Goal: Navigation & Orientation: Find specific page/section

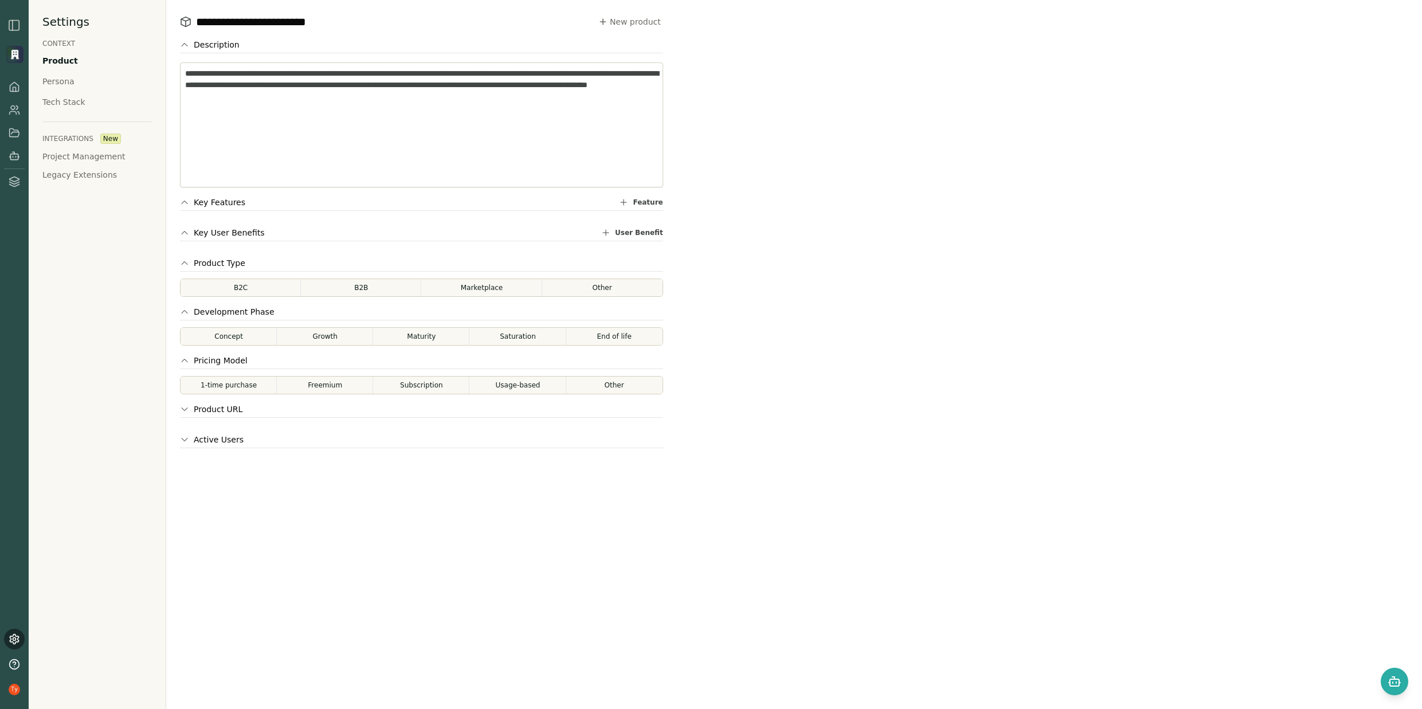
click at [76, 82] on div "Settings CONTEXT Product Persona Tech Stack INTEGRATIONS New Project Management…" at bounding box center [98, 354] width 138 height 709
click at [65, 80] on div "Persona" at bounding box center [58, 81] width 32 height 11
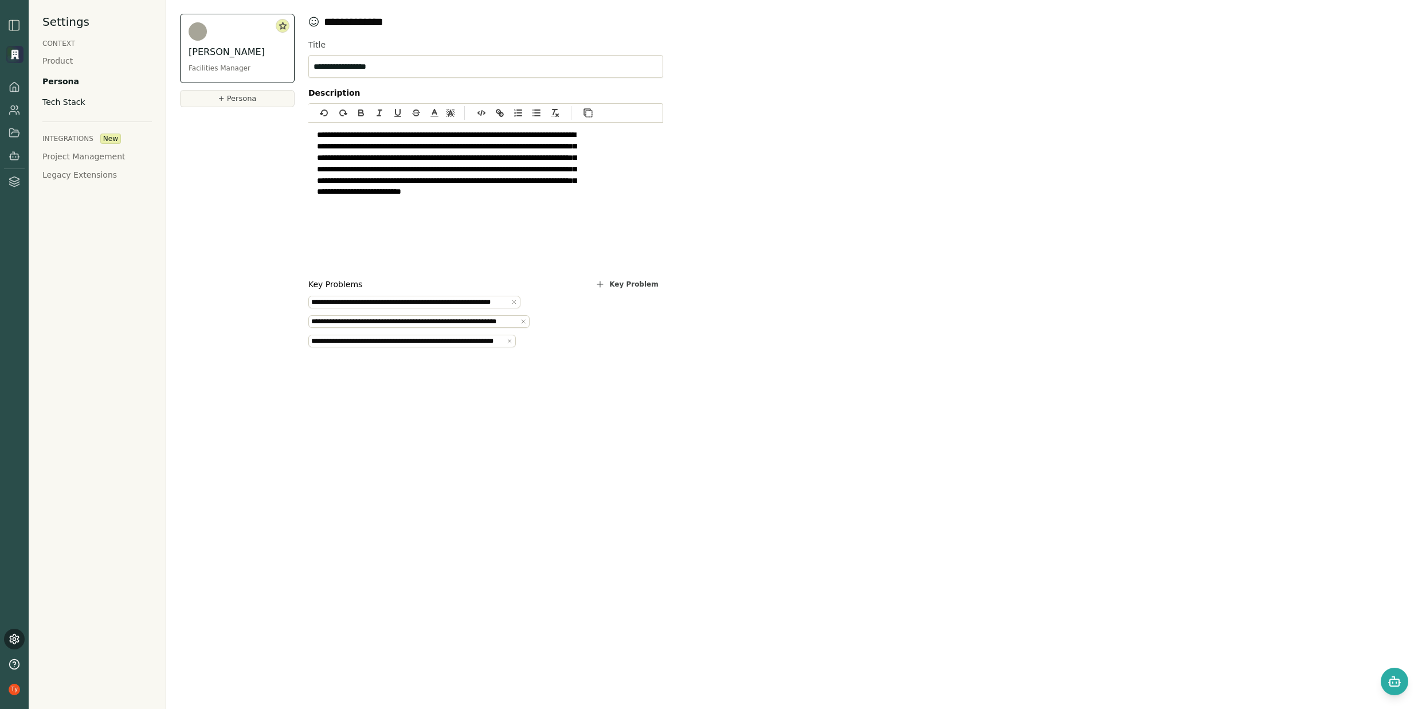
click at [55, 103] on div "Tech Stack" at bounding box center [63, 101] width 43 height 11
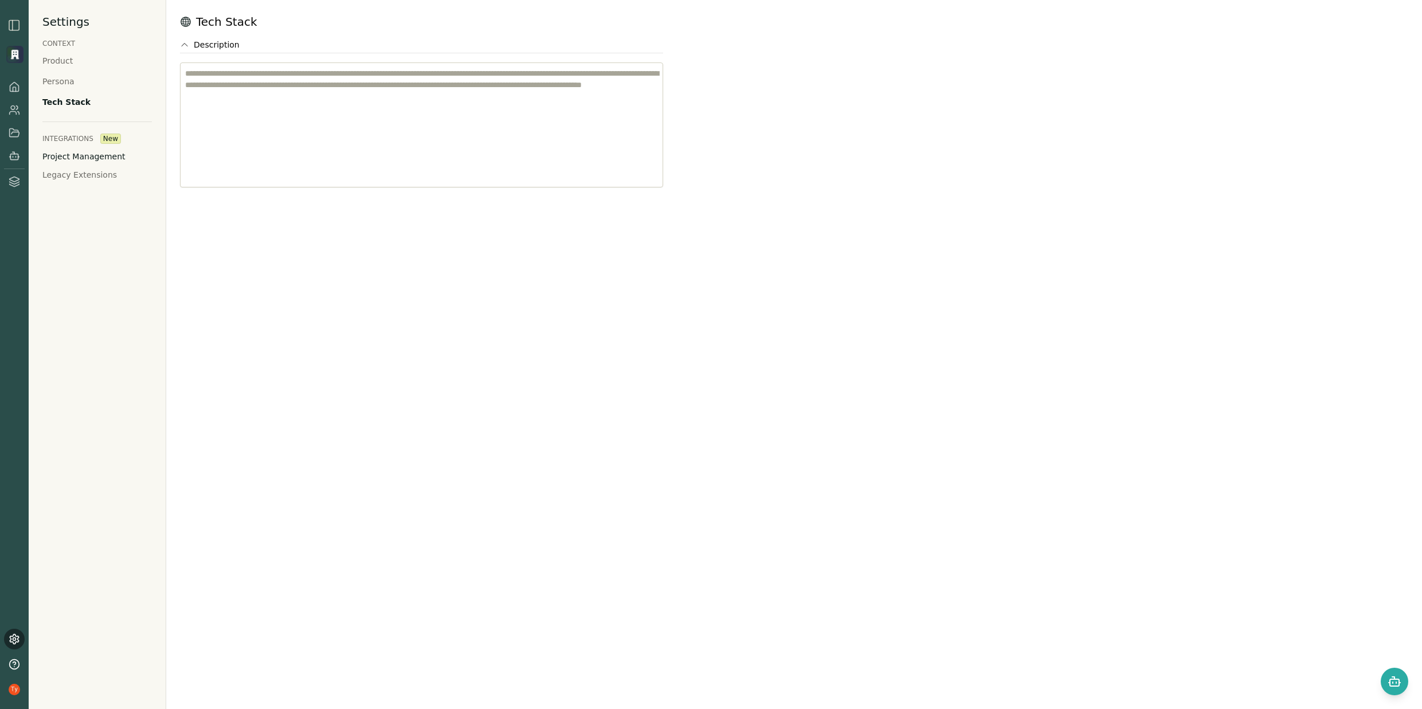
click at [69, 156] on button "Project Management" at bounding box center [83, 156] width 83 height 11
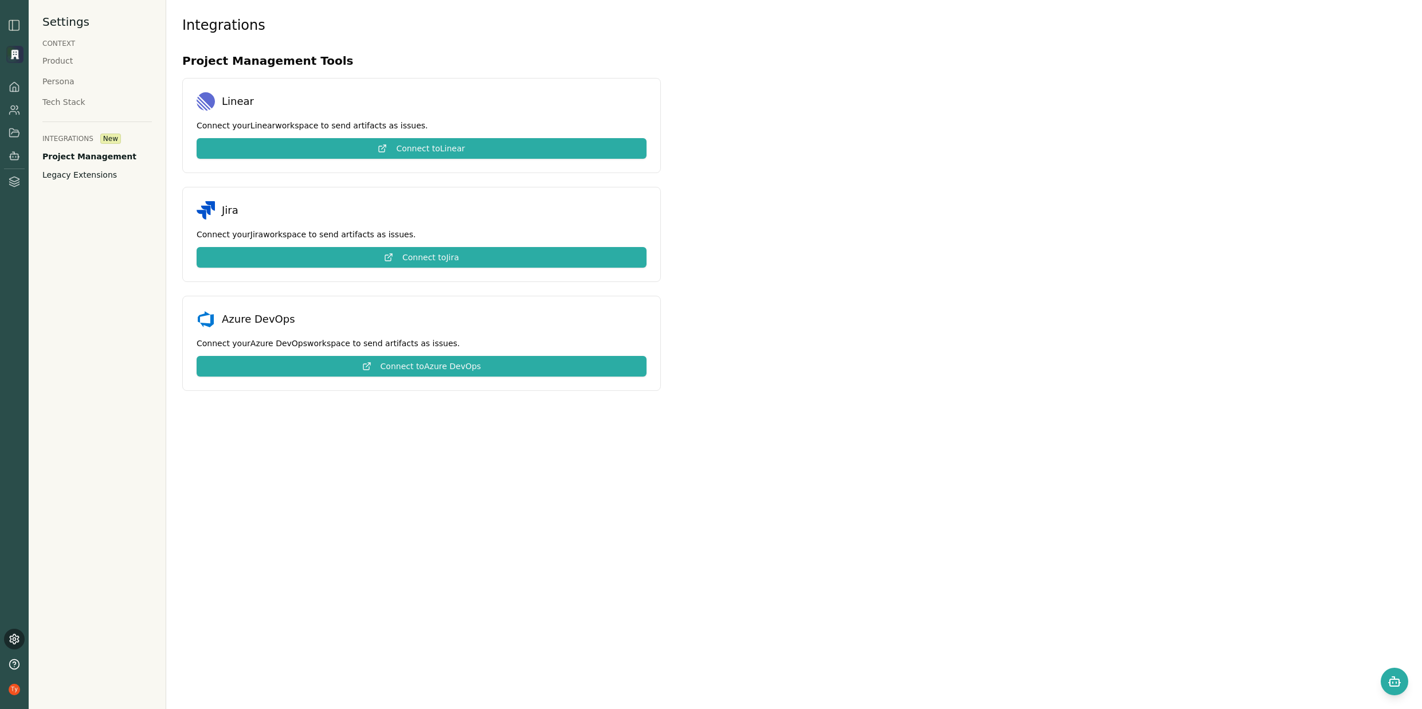
click at [57, 179] on button "Legacy Extensions" at bounding box center [79, 174] width 74 height 11
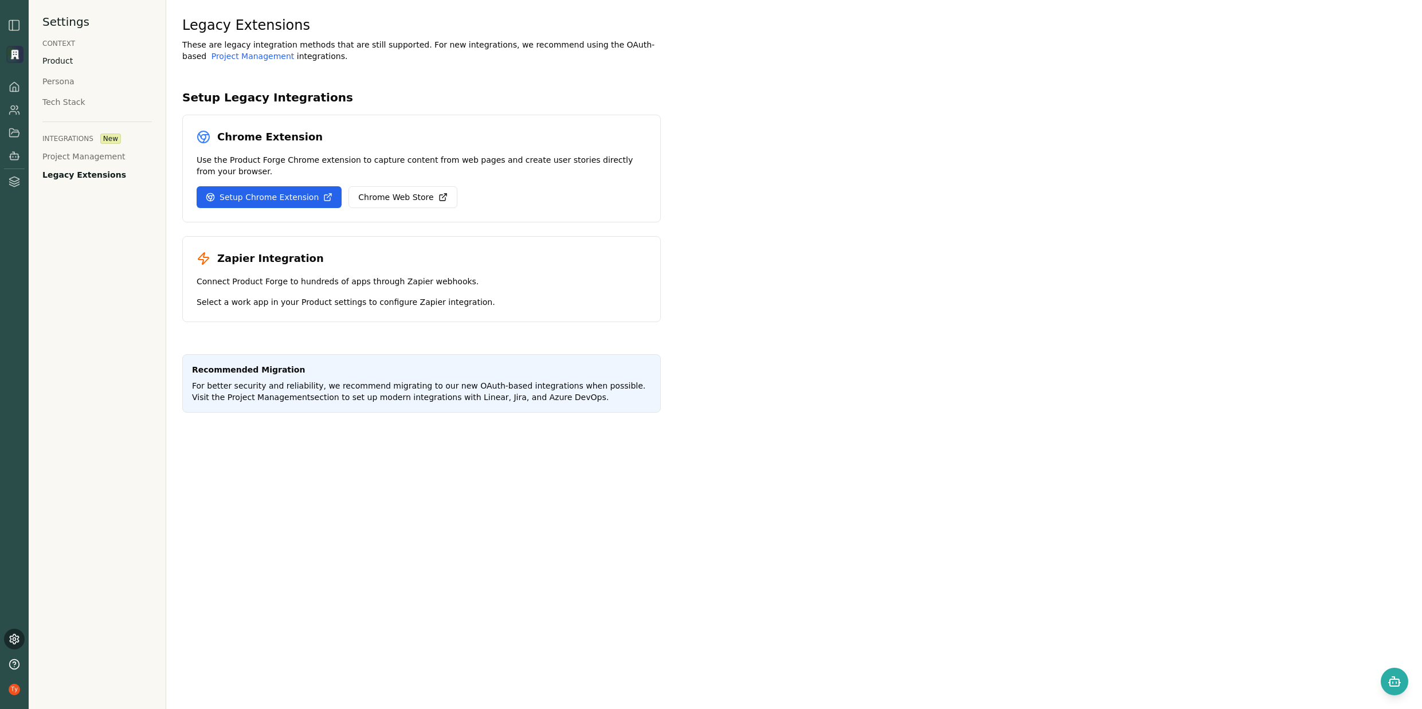
click at [58, 57] on div "Product" at bounding box center [57, 60] width 30 height 11
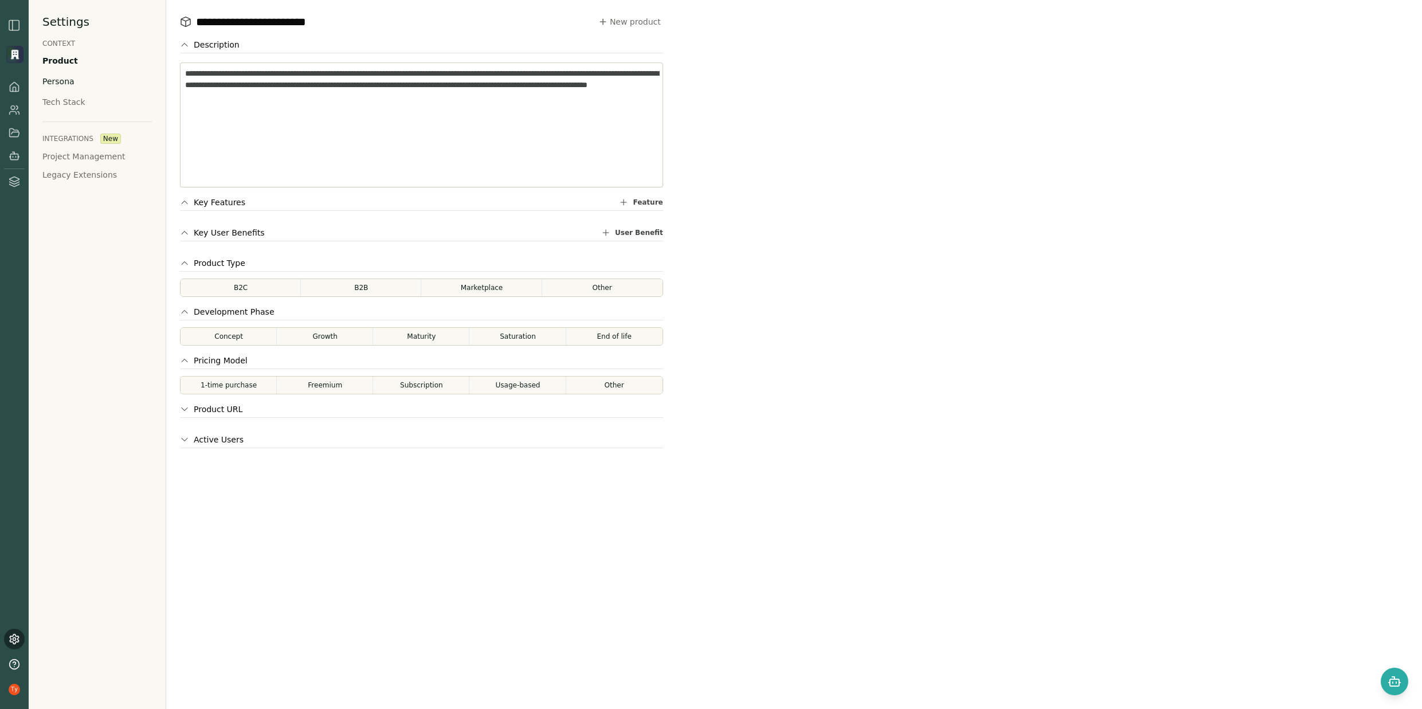
click at [50, 84] on div "Persona" at bounding box center [58, 81] width 32 height 11
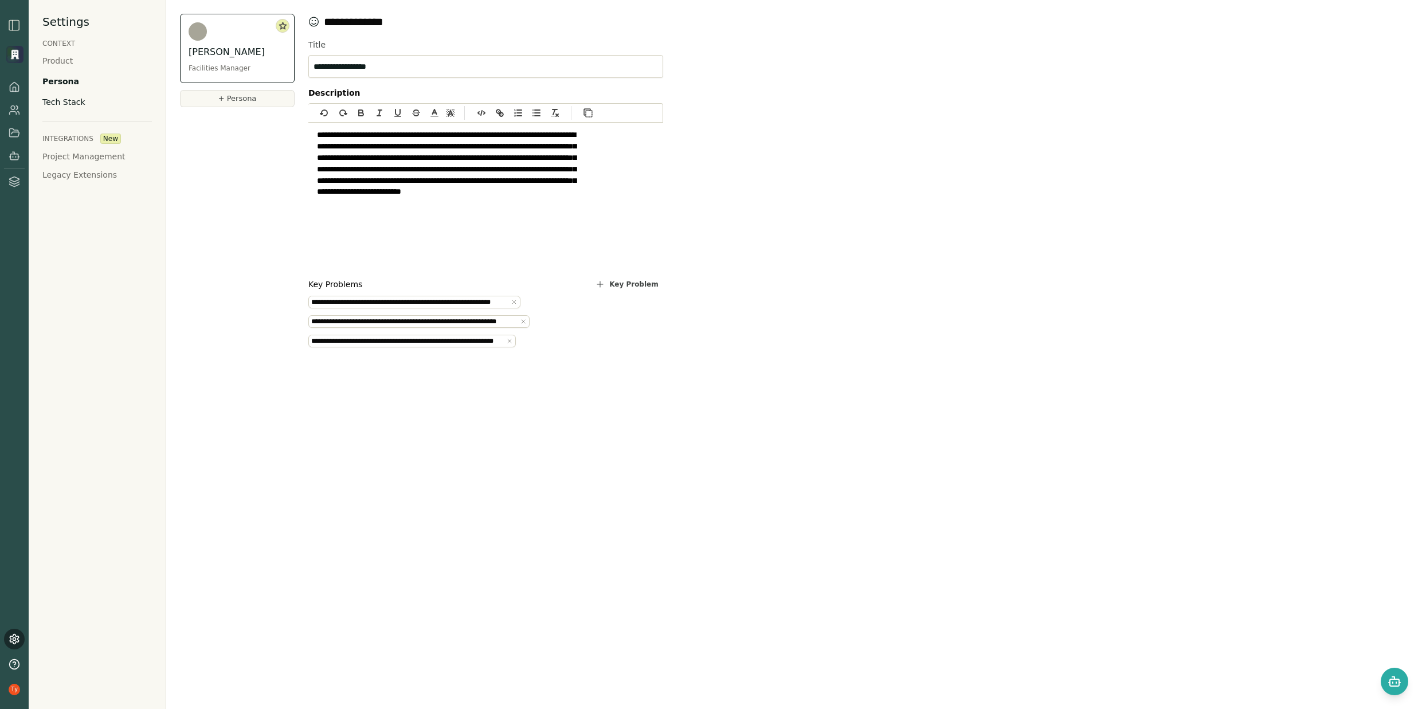
click at [61, 99] on div "Tech Stack" at bounding box center [63, 101] width 43 height 11
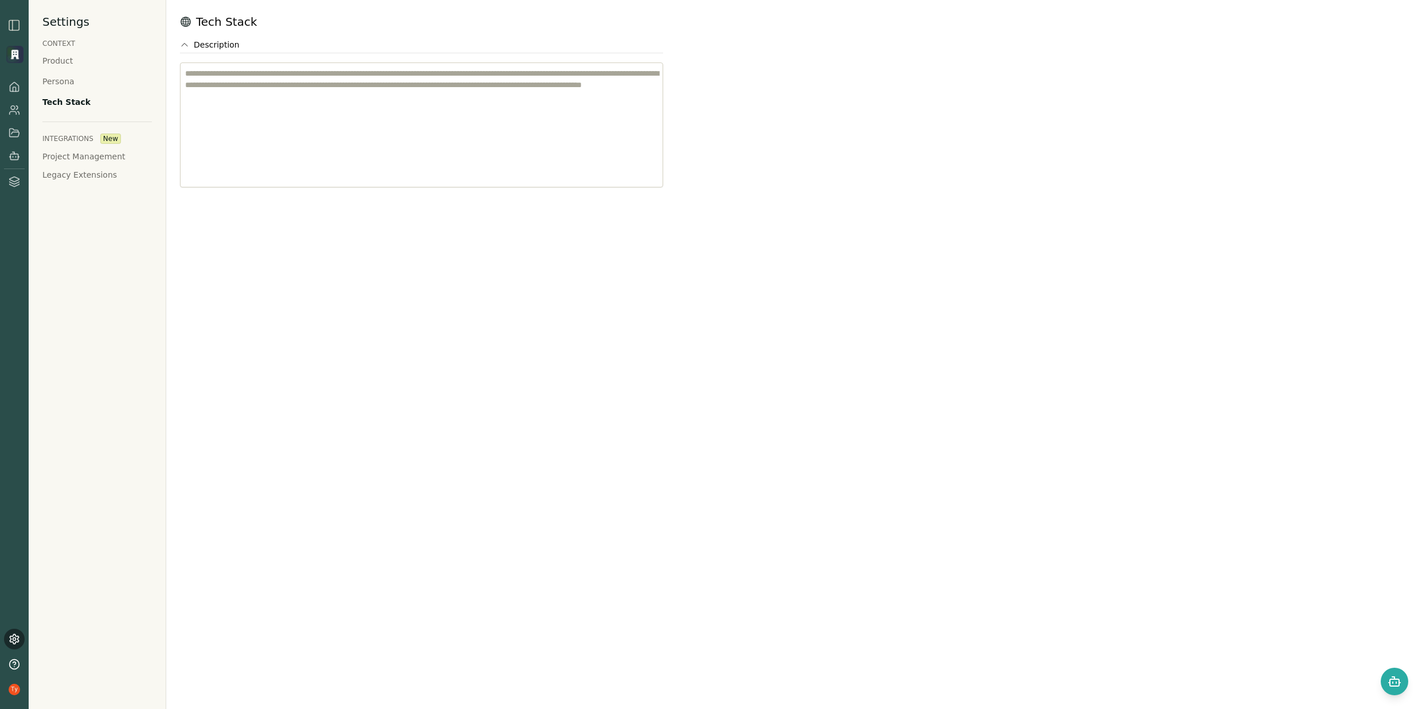
click at [13, 23] on img "button" at bounding box center [14, 25] width 14 height 14
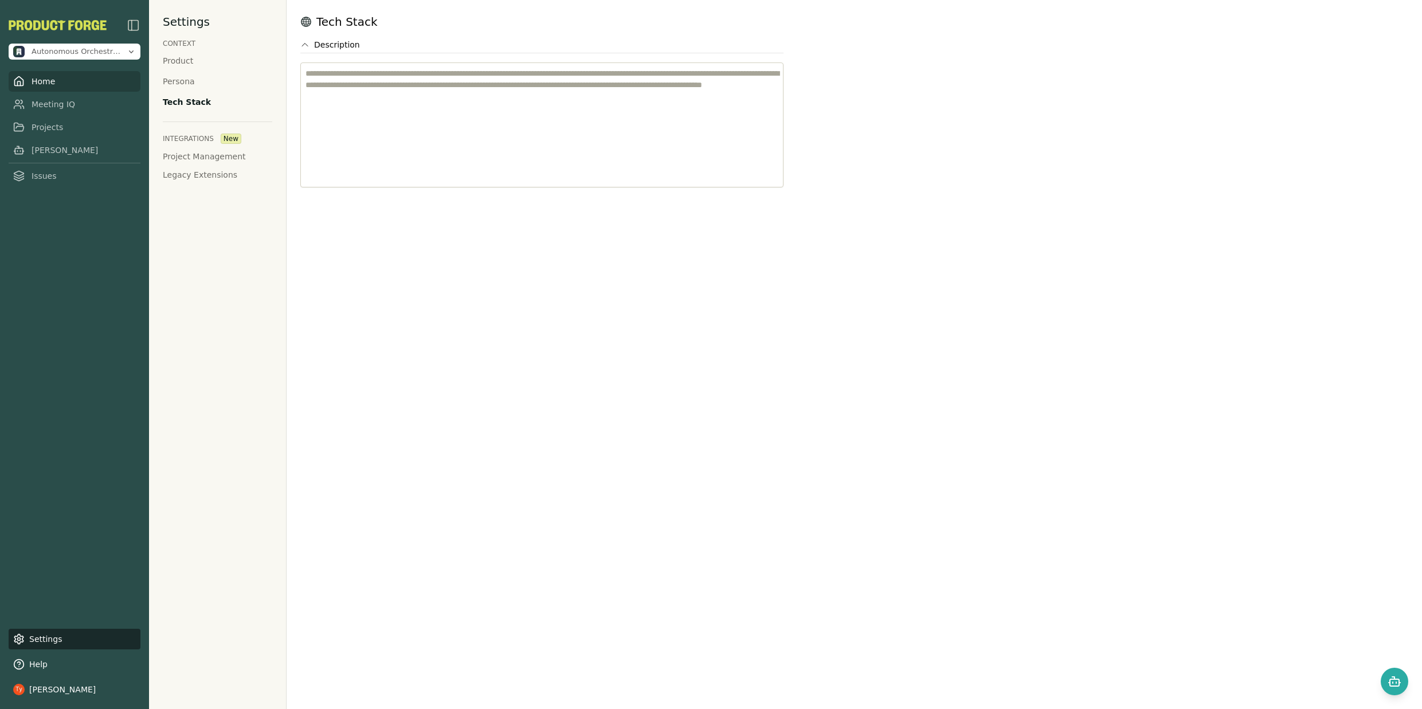
click at [39, 80] on link "Home" at bounding box center [75, 81] width 132 height 21
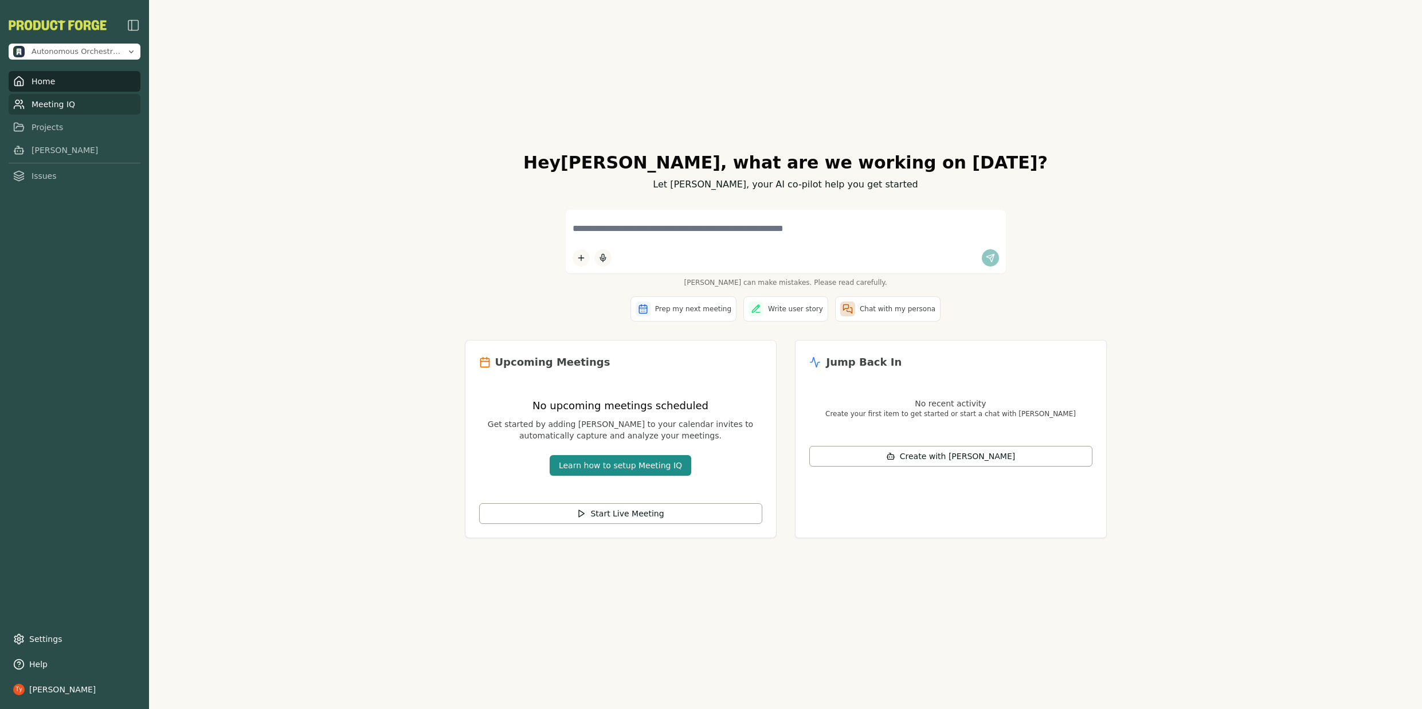
click at [53, 103] on link "Meeting IQ" at bounding box center [75, 104] width 132 height 21
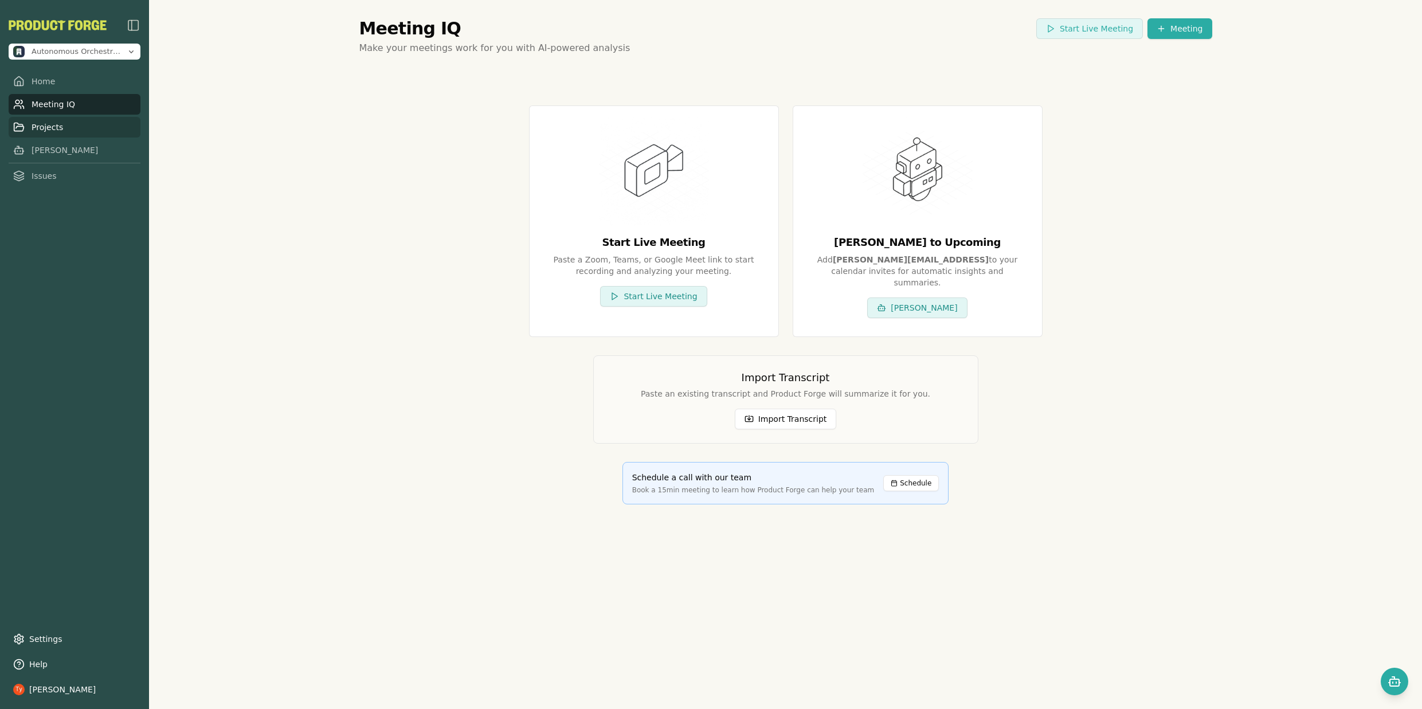
click at [49, 127] on link "Projects" at bounding box center [75, 127] width 132 height 21
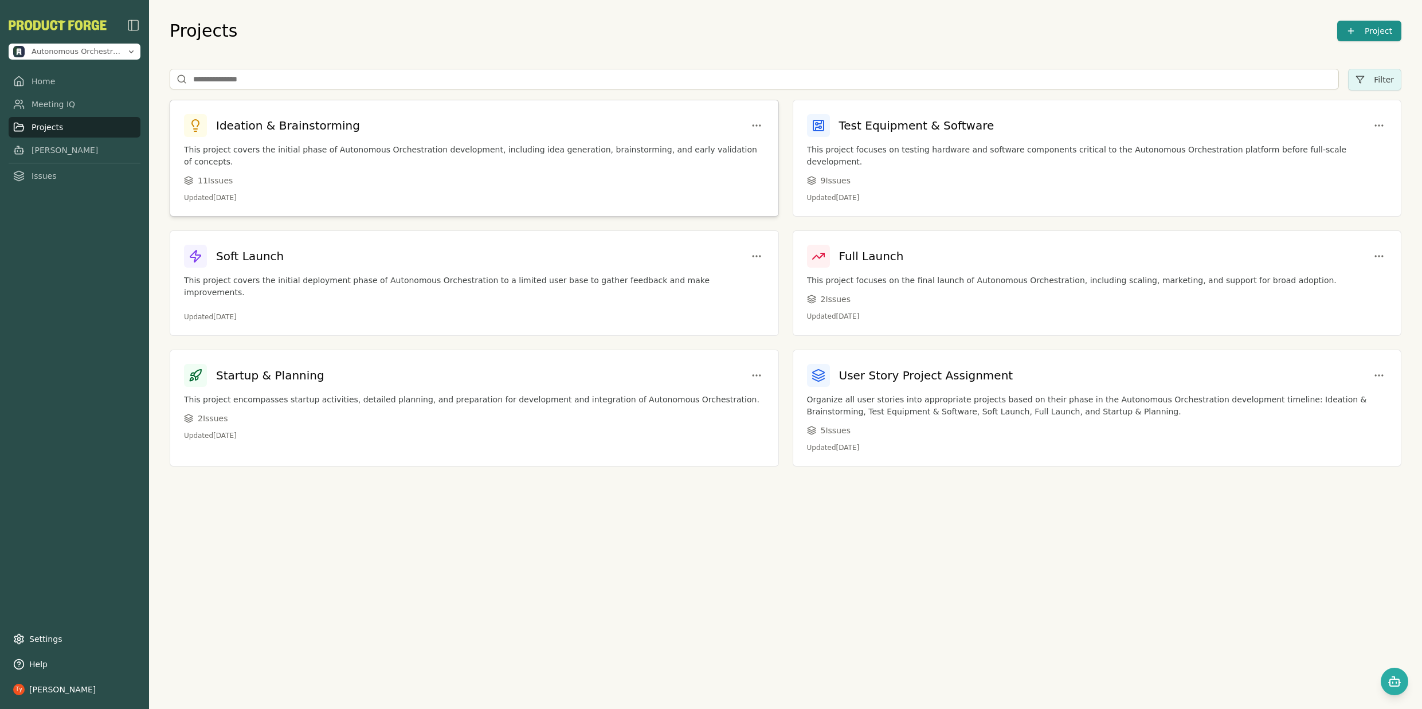
click at [329, 139] on div "Ideation & Brainstorming This project covers the initial phase of Autonomous Or…" at bounding box center [474, 158] width 608 height 116
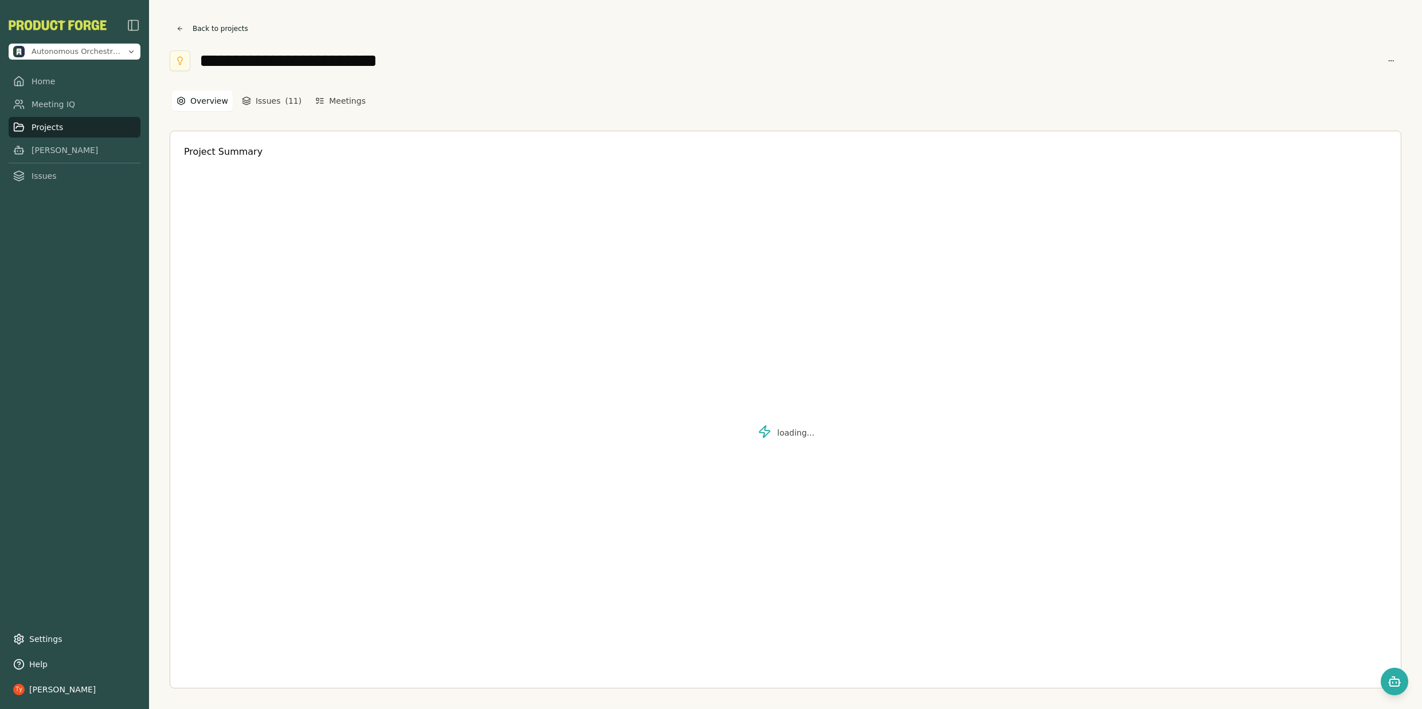
click at [462, 148] on div "Project Summary" at bounding box center [785, 152] width 1203 height 14
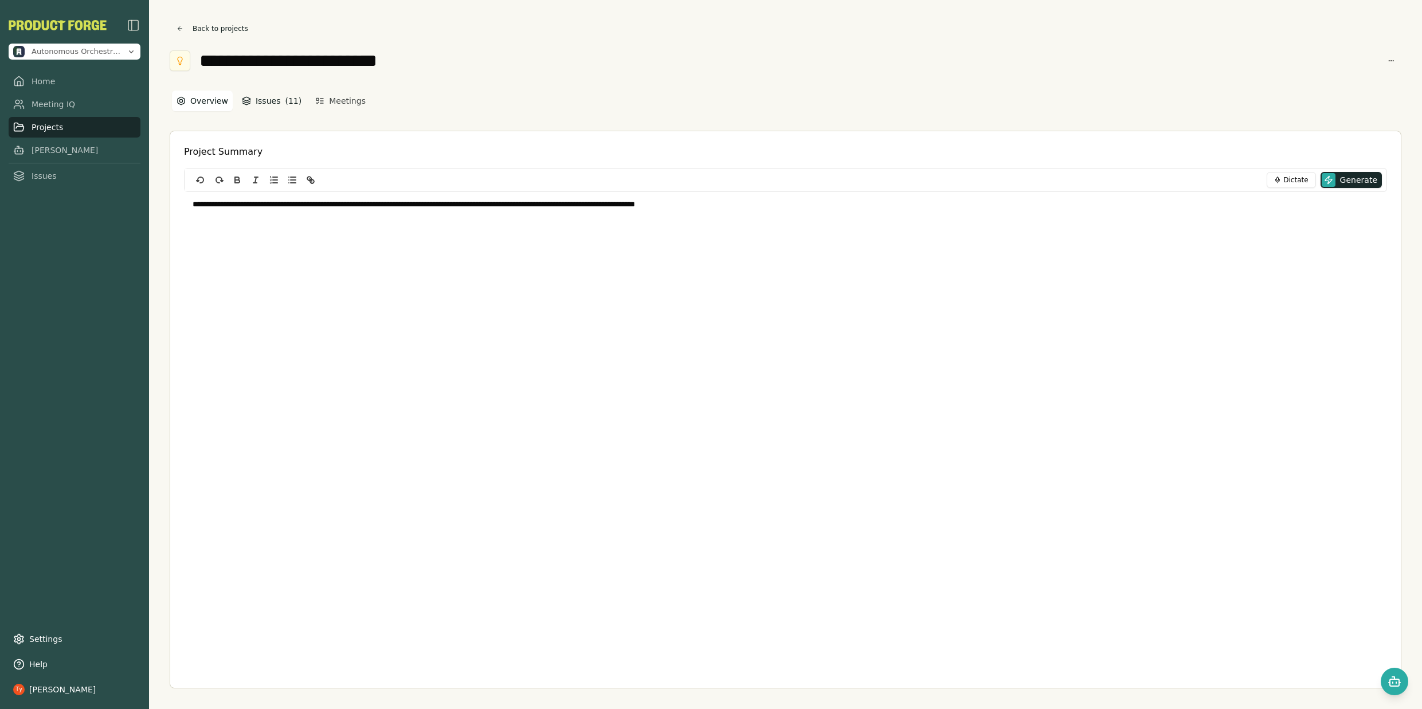
click at [253, 97] on button "Issues ( 11 )" at bounding box center [271, 101] width 69 height 21
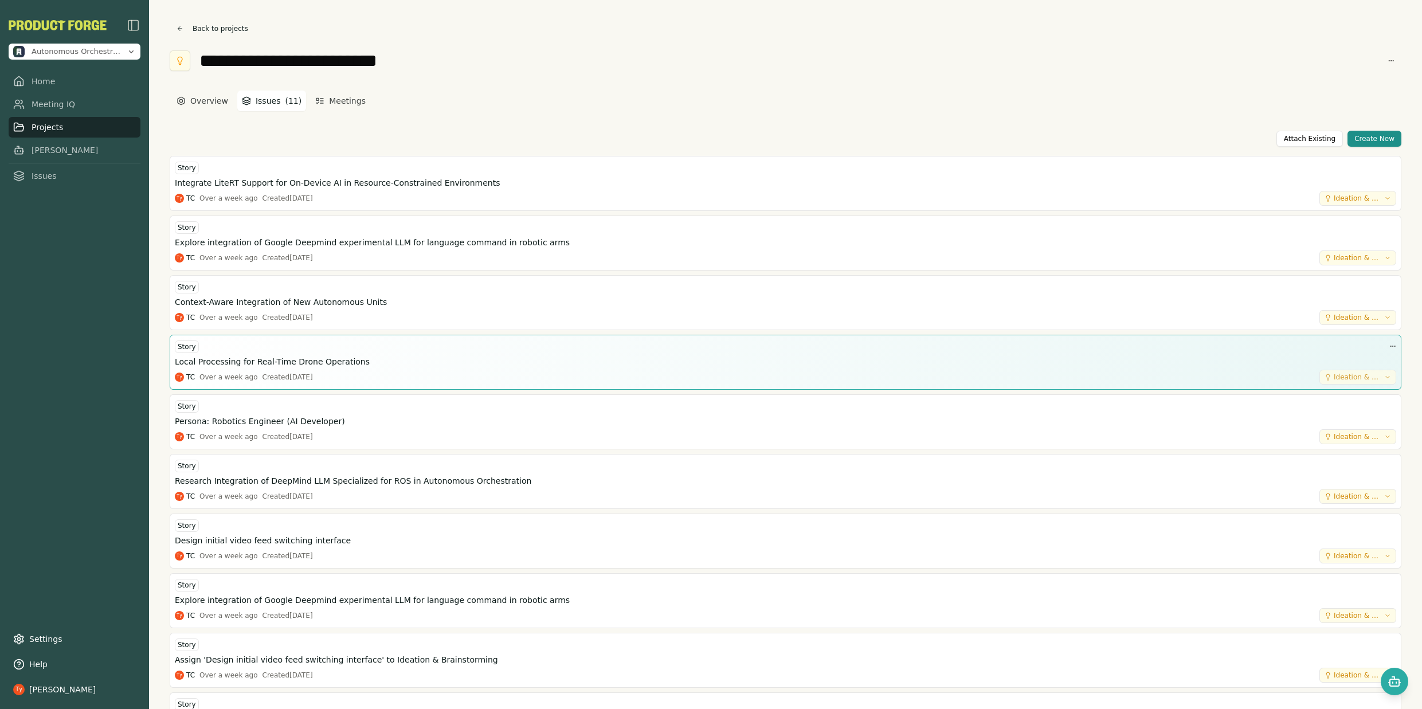
click at [1384, 379] on icon "button" at bounding box center [1387, 377] width 7 height 7
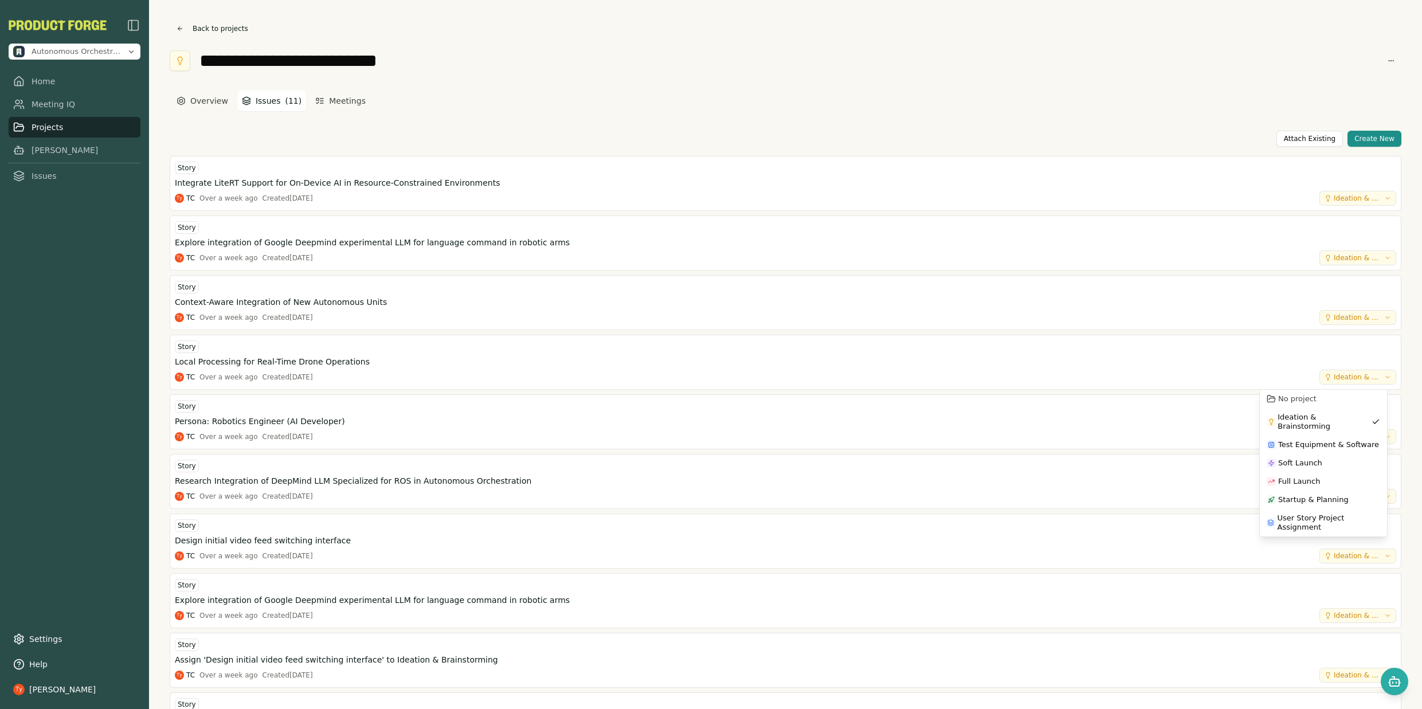
click at [1189, 92] on div "Overview Issues ( 11 ) Meetings Attach Existing Create New Story Integrate Lite…" at bounding box center [785, 447] width 1231 height 717
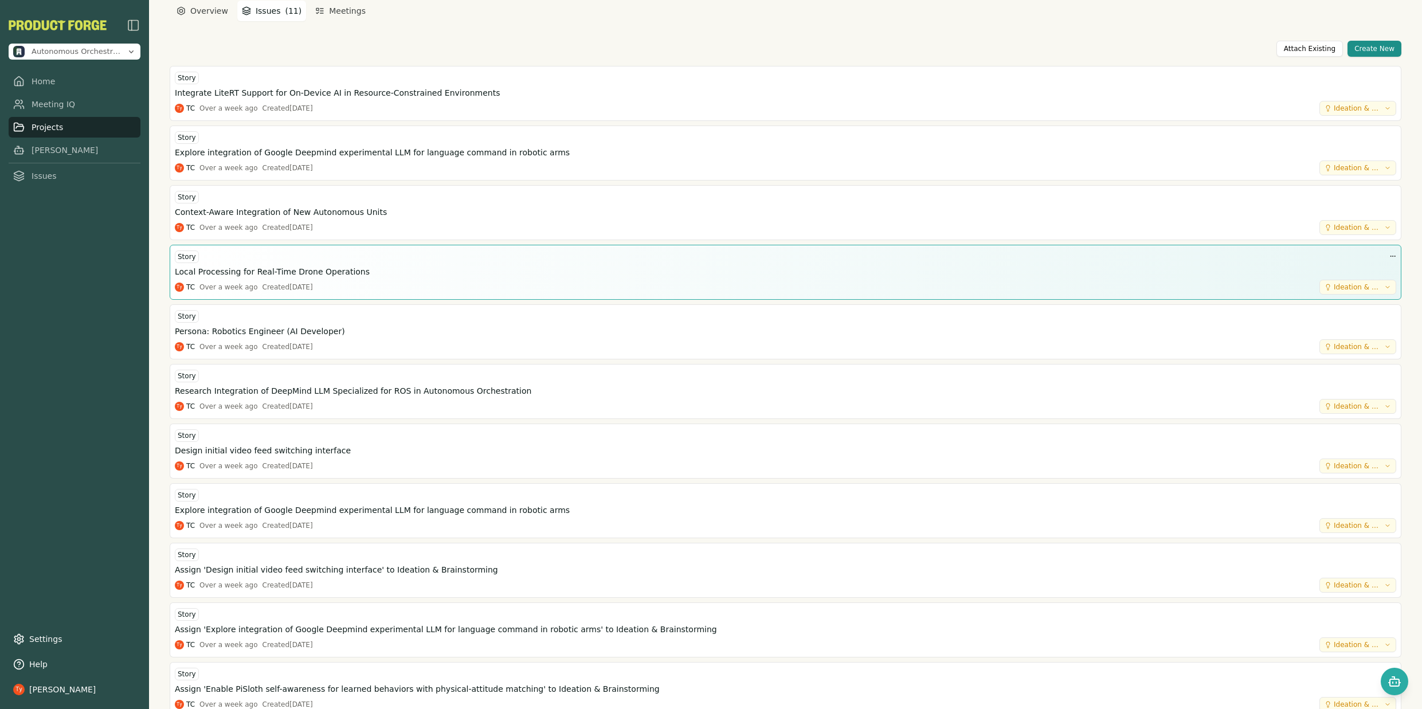
scroll to position [119, 0]
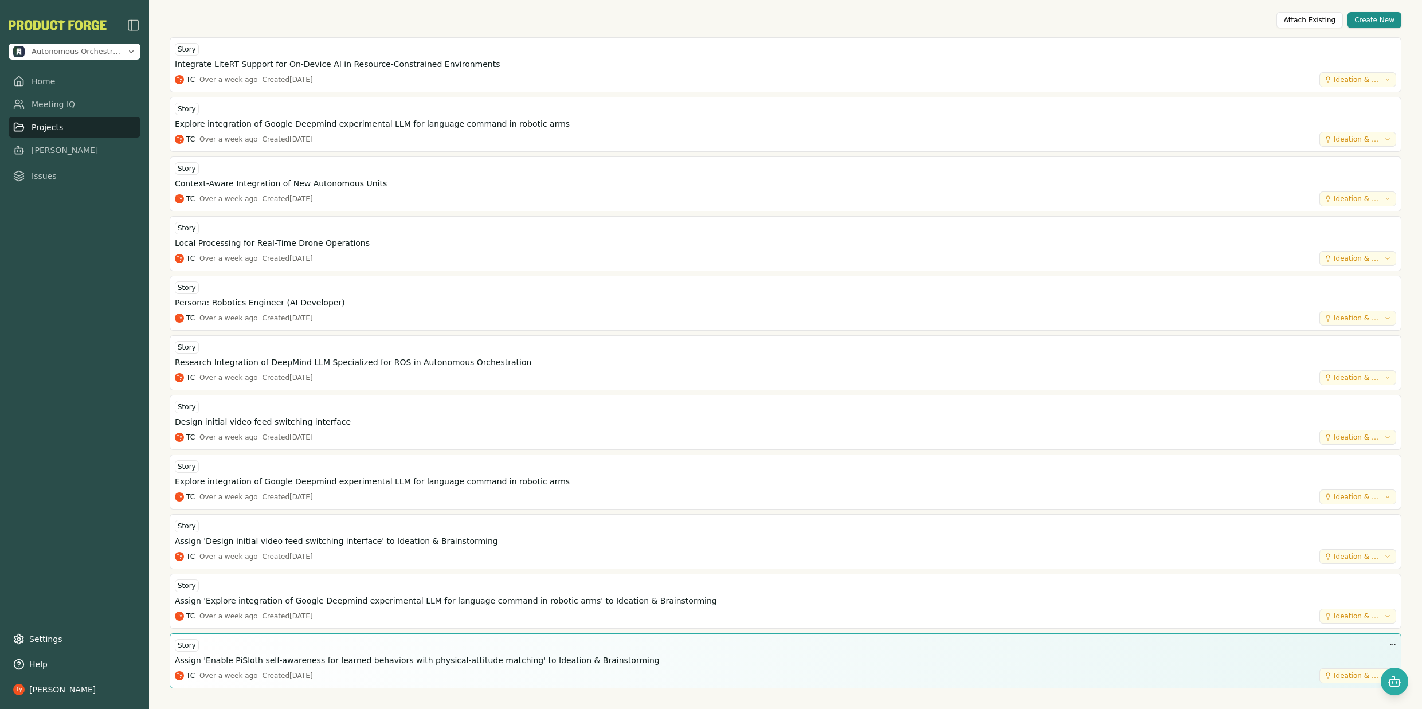
click at [336, 644] on div "Story" at bounding box center [785, 645] width 1221 height 14
